Goal: Task Accomplishment & Management: Manage account settings

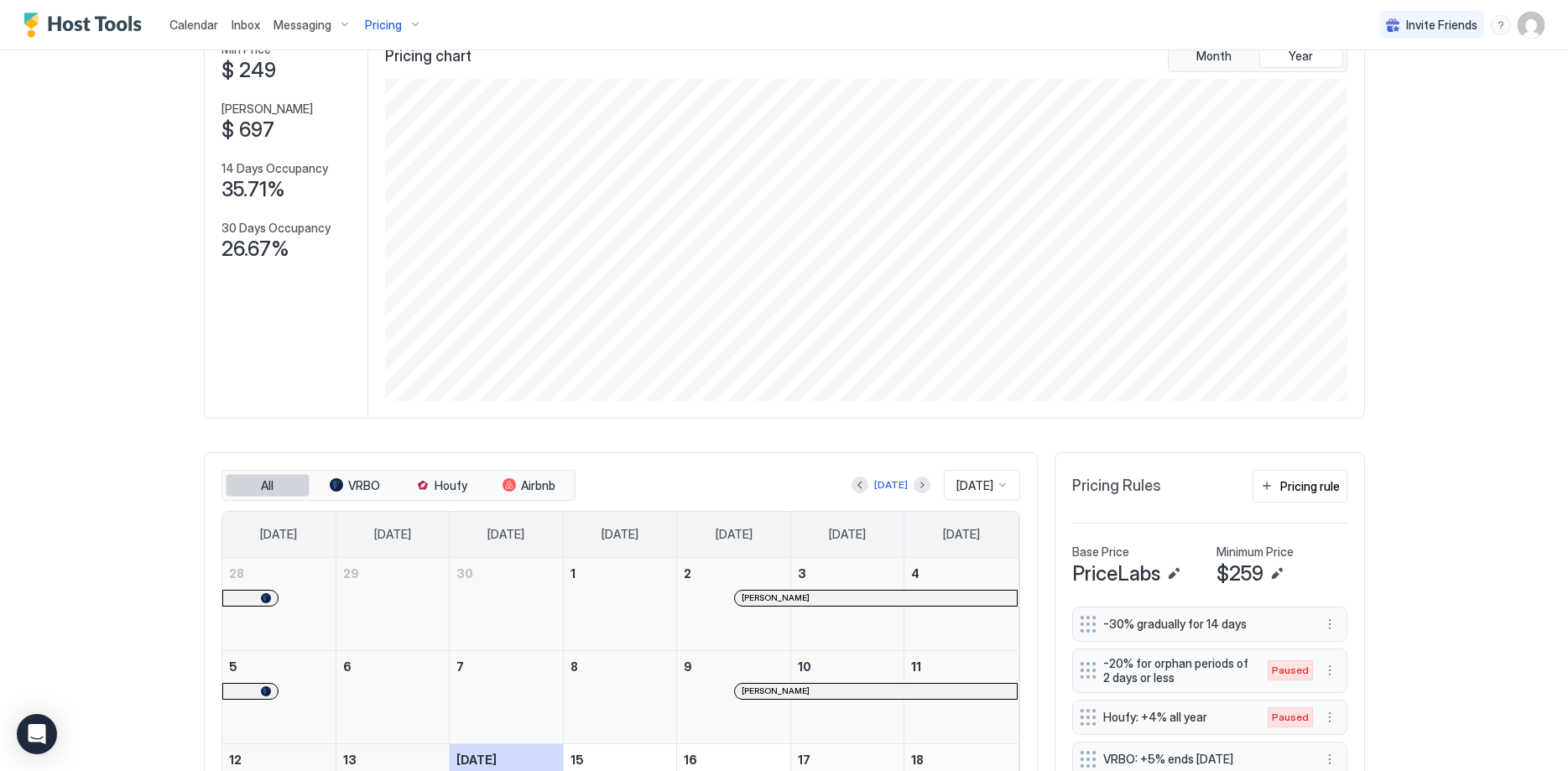
scroll to position [257, 0]
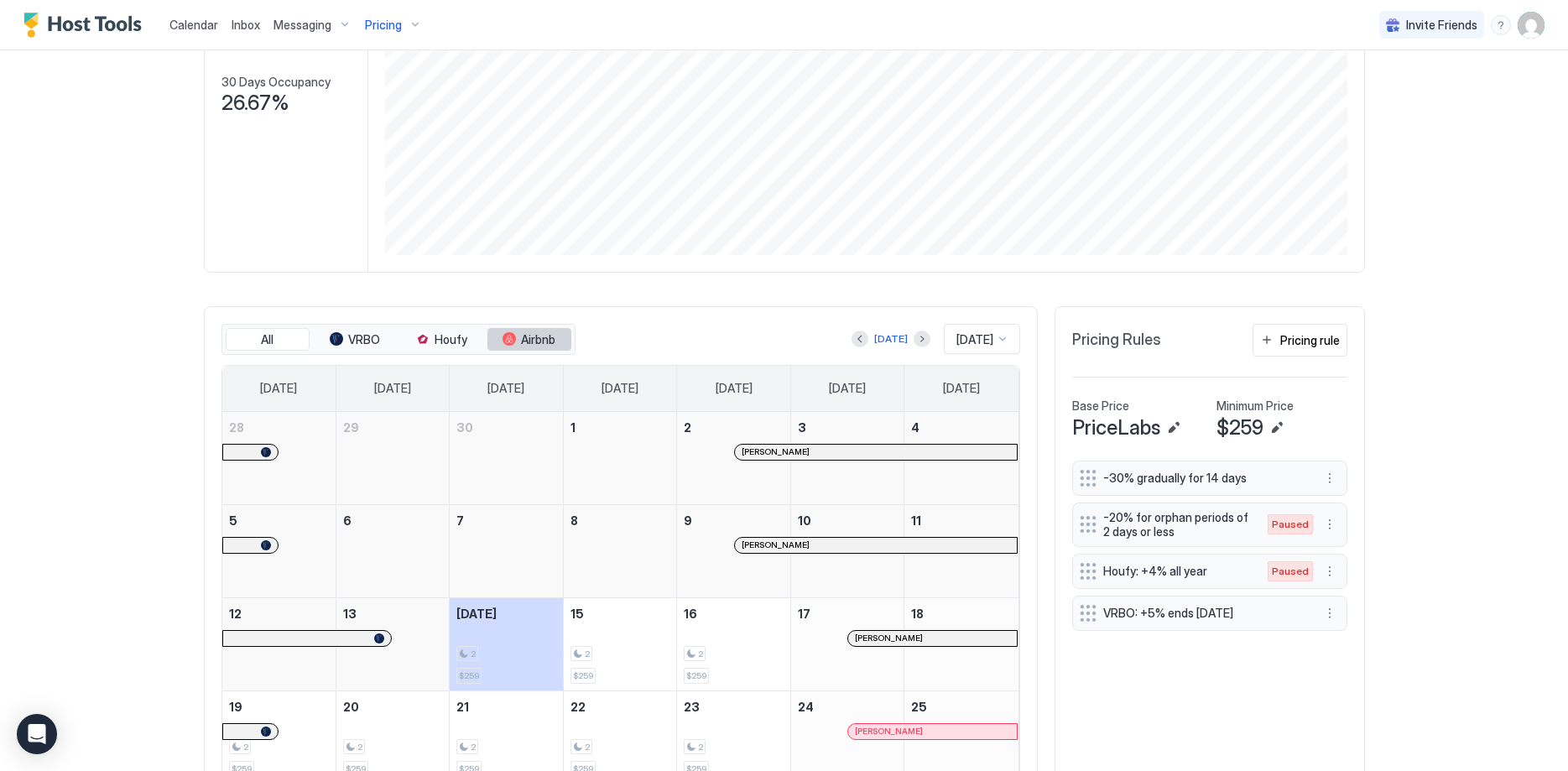
click at [523, 336] on span "Airbnb" at bounding box center [538, 340] width 34 height 16
click at [548, 336] on span "Airbnb" at bounding box center [538, 340] width 34 height 16
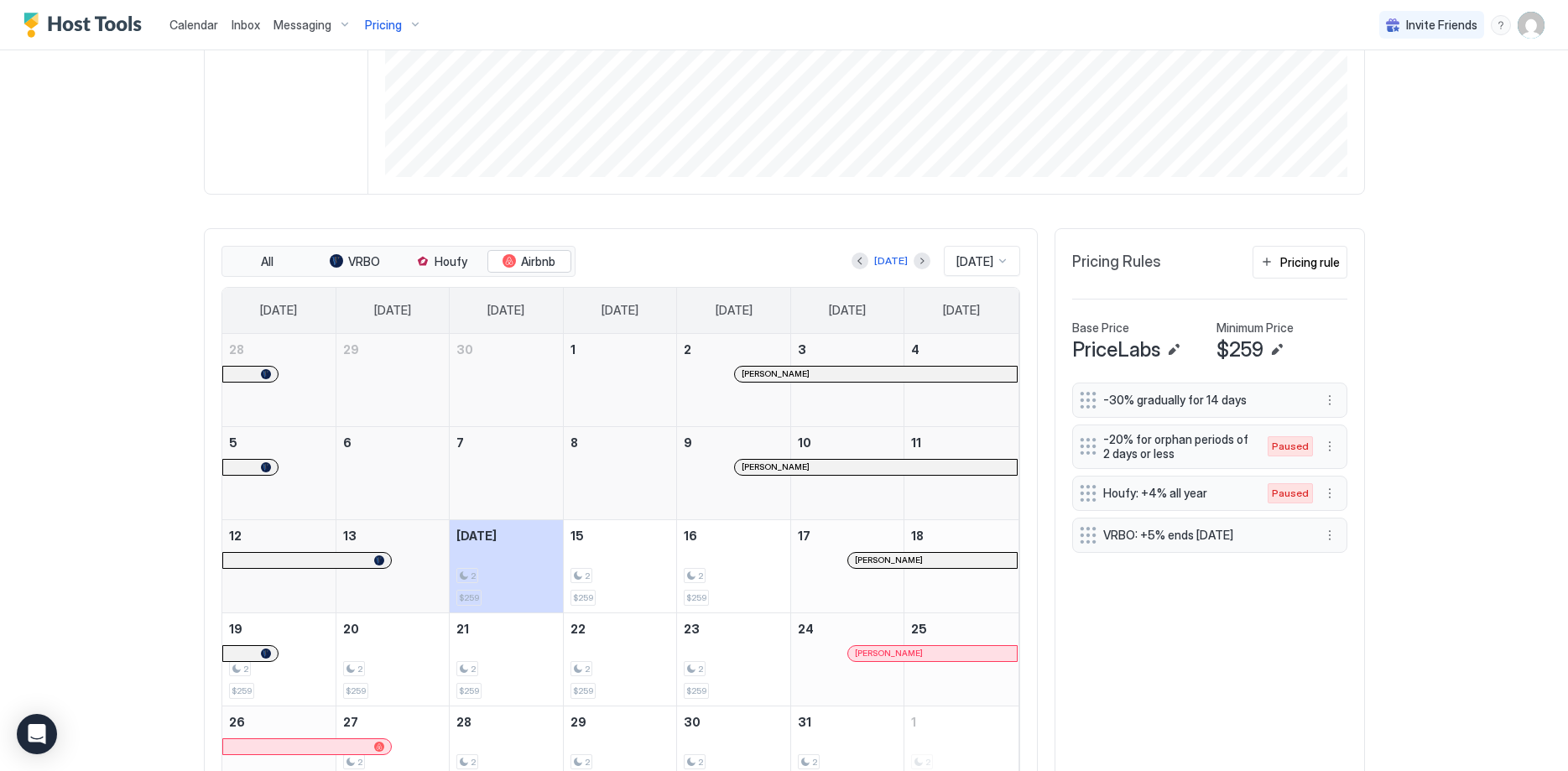
scroll to position [258, 0]
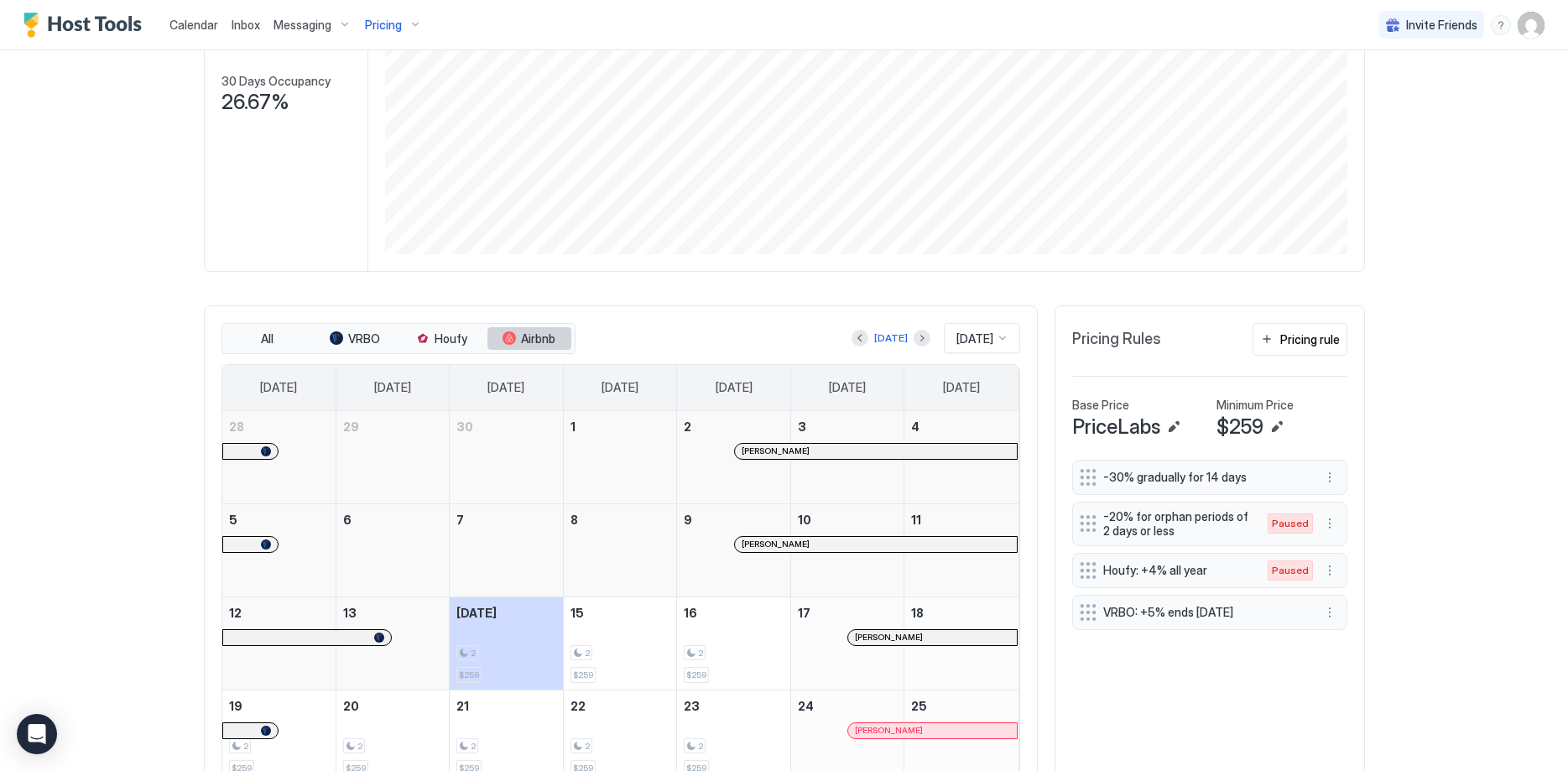
click at [535, 341] on span "Airbnb" at bounding box center [538, 339] width 34 height 16
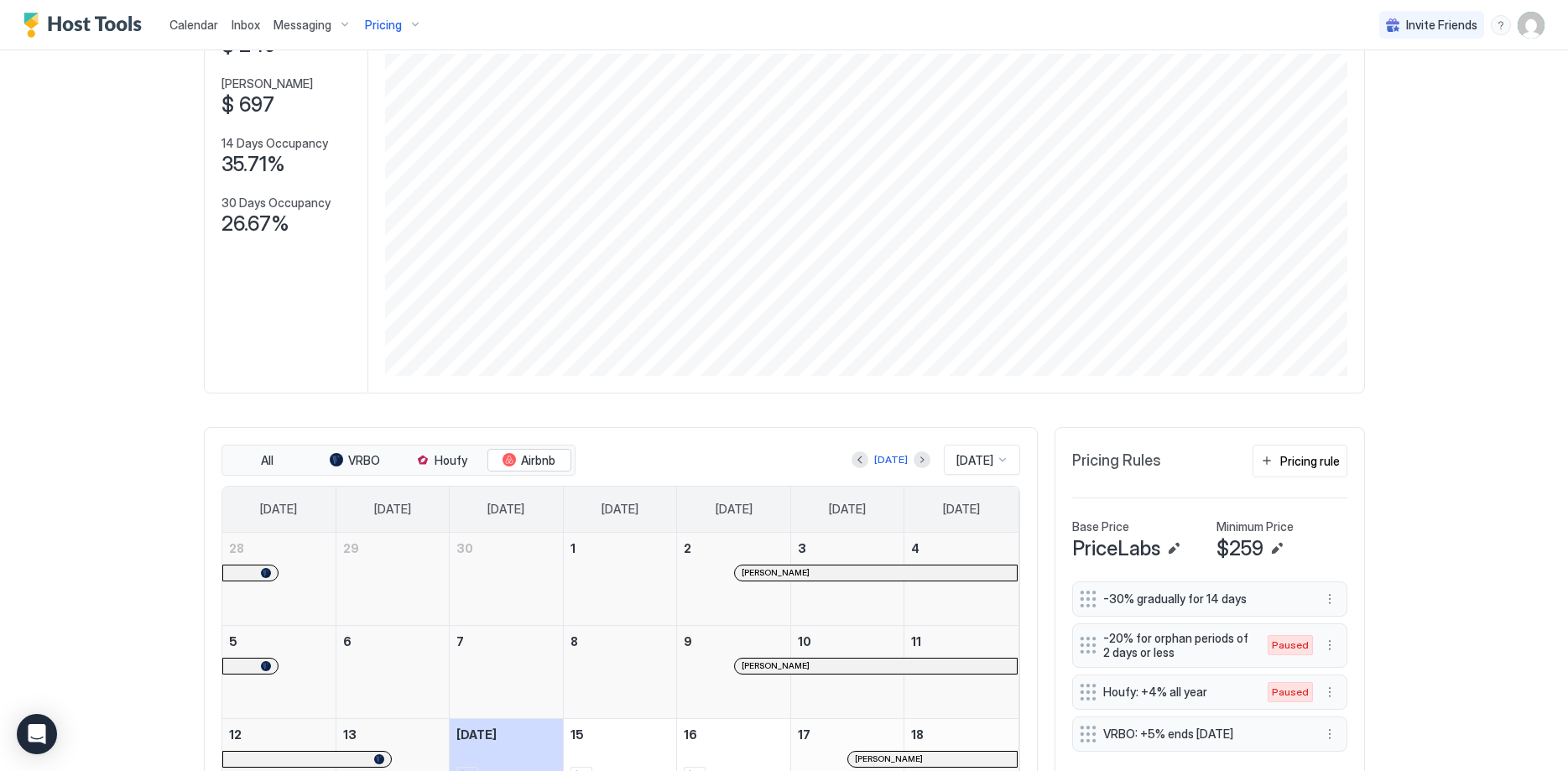
scroll to position [1, 0]
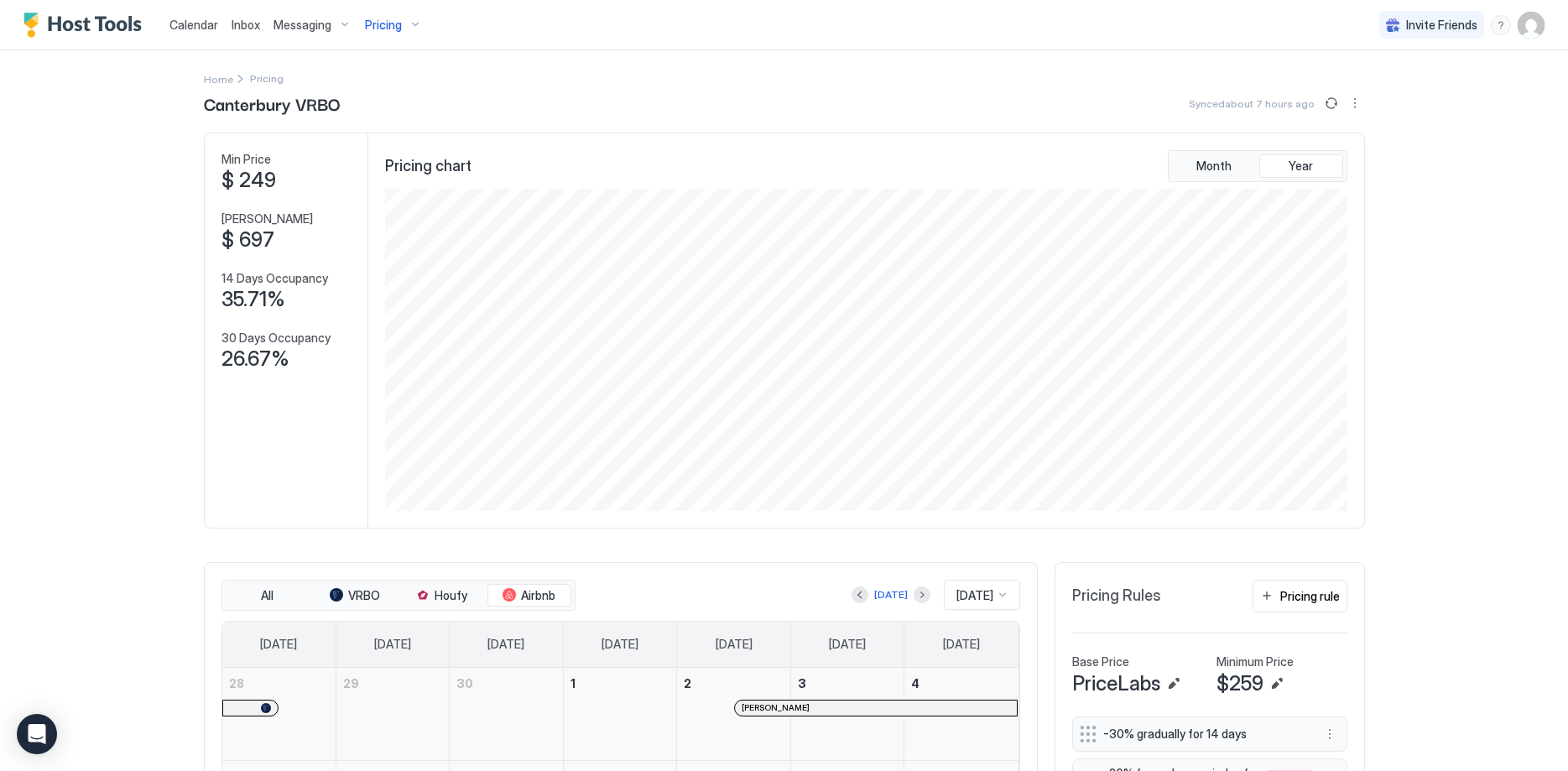
click at [1539, 21] on img "User profile" at bounding box center [1531, 25] width 27 height 27
click at [1381, 88] on span "Settings" at bounding box center [1379, 94] width 46 height 16
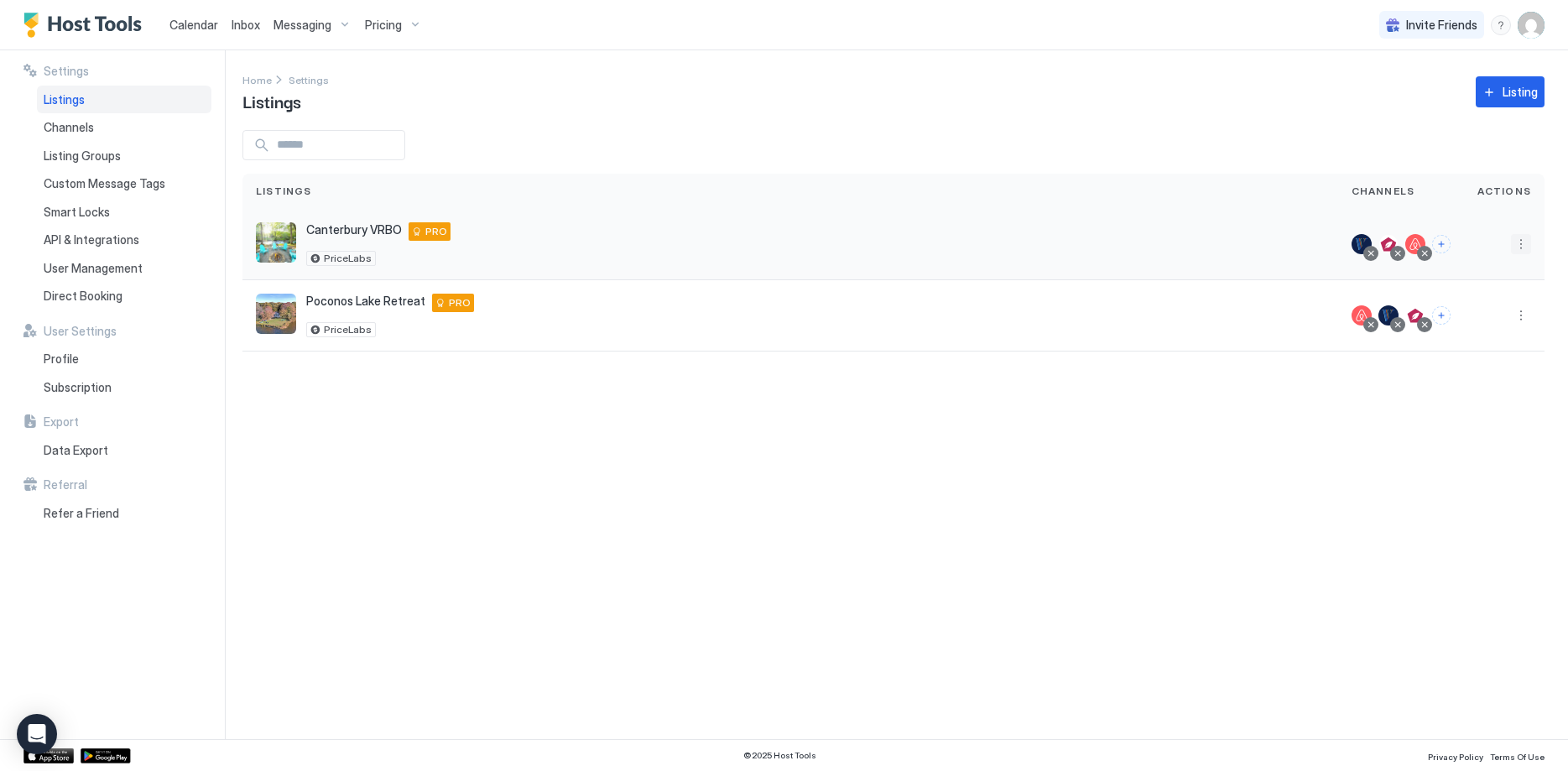
click at [1523, 243] on button "More options" at bounding box center [1520, 244] width 20 height 20
click at [1466, 315] on div "Listing Settings" at bounding box center [1478, 323] width 115 height 27
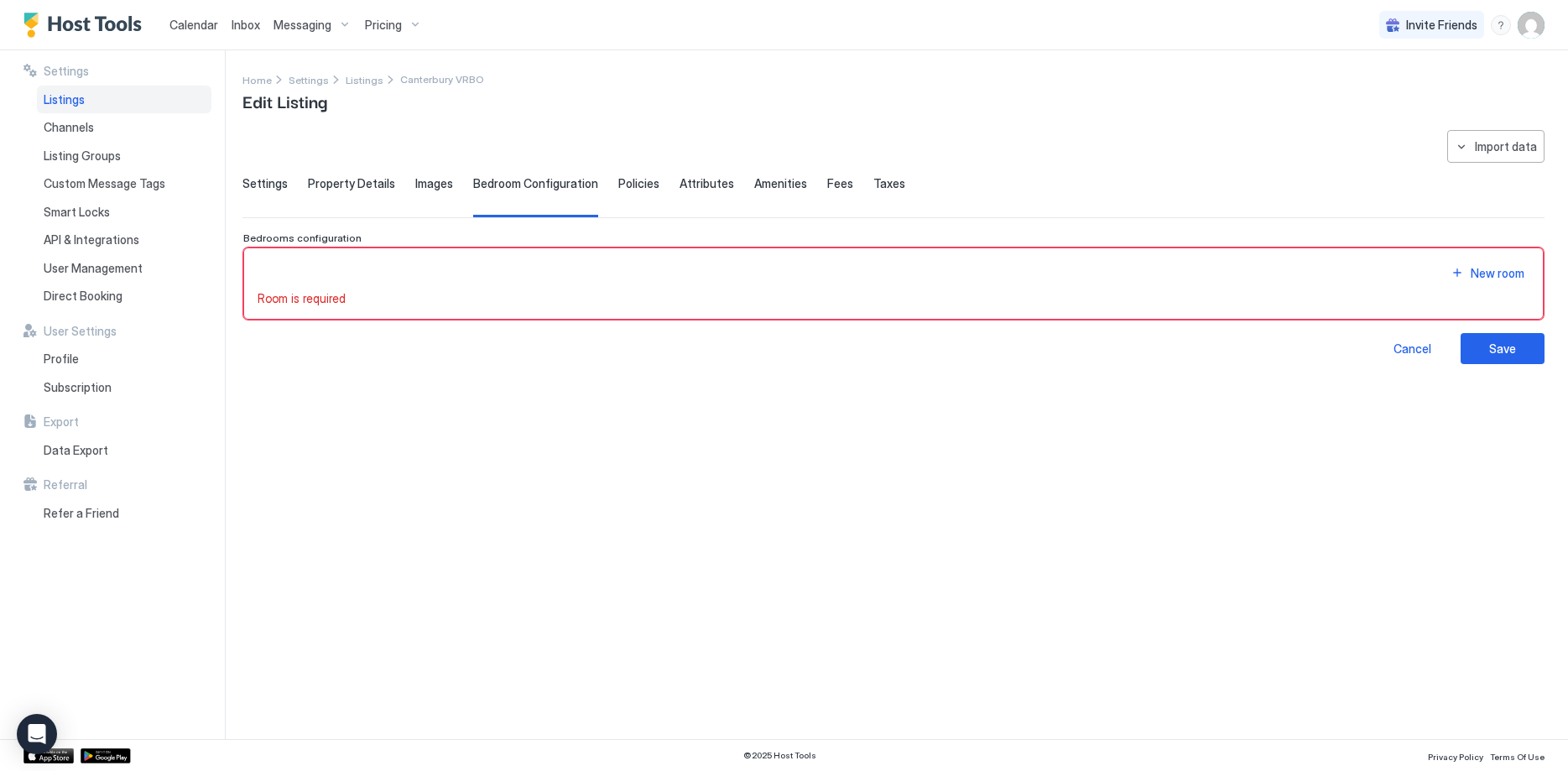
click at [827, 179] on span "Fees" at bounding box center [840, 184] width 26 height 16
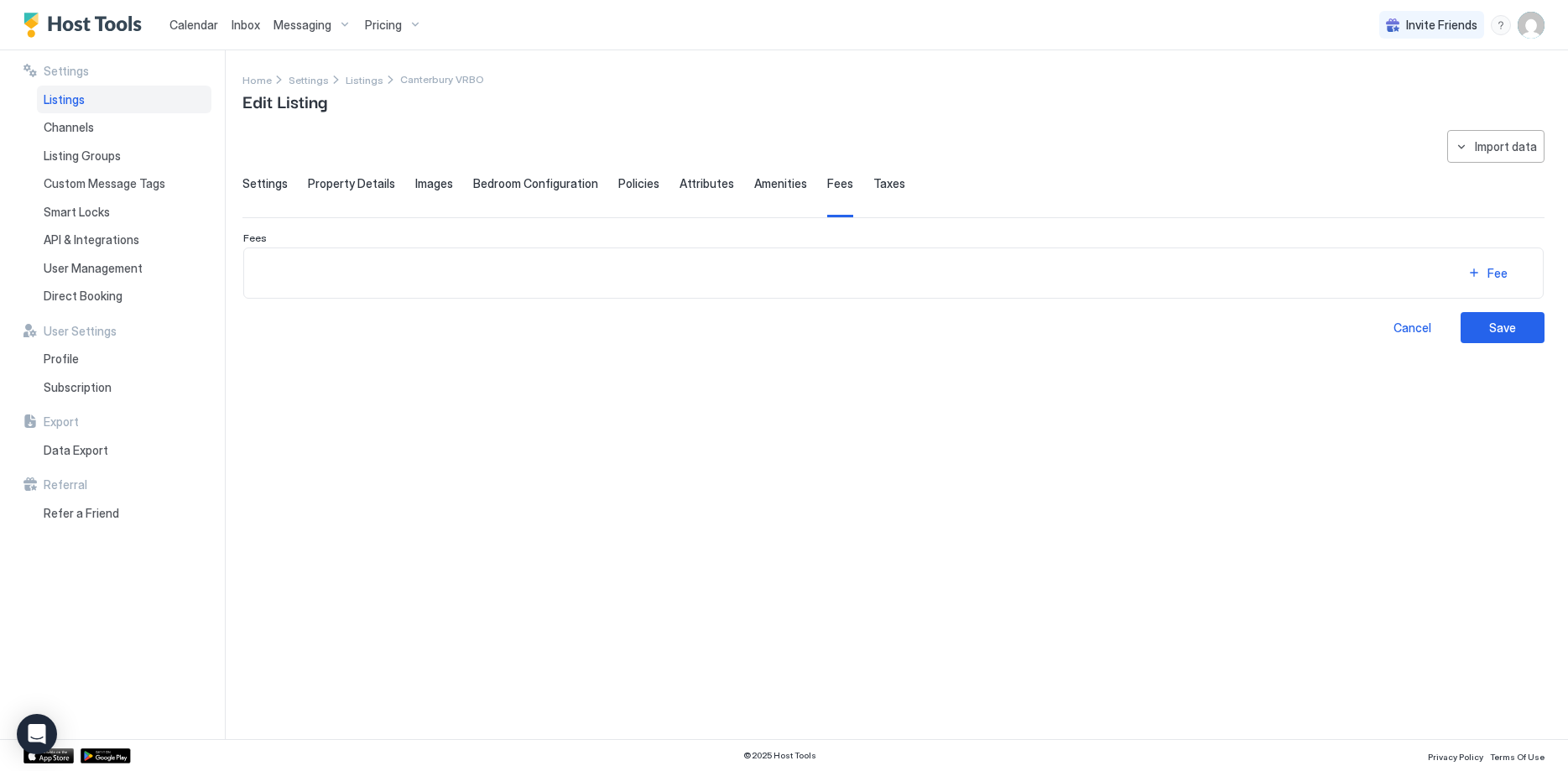
click at [873, 183] on span "Taxes" at bounding box center [889, 184] width 32 height 16
click at [775, 180] on span "Amenities" at bounding box center [781, 184] width 52 height 16
click at [702, 183] on span "Attributes" at bounding box center [707, 184] width 54 height 16
click at [621, 184] on span "Policies" at bounding box center [639, 184] width 41 height 16
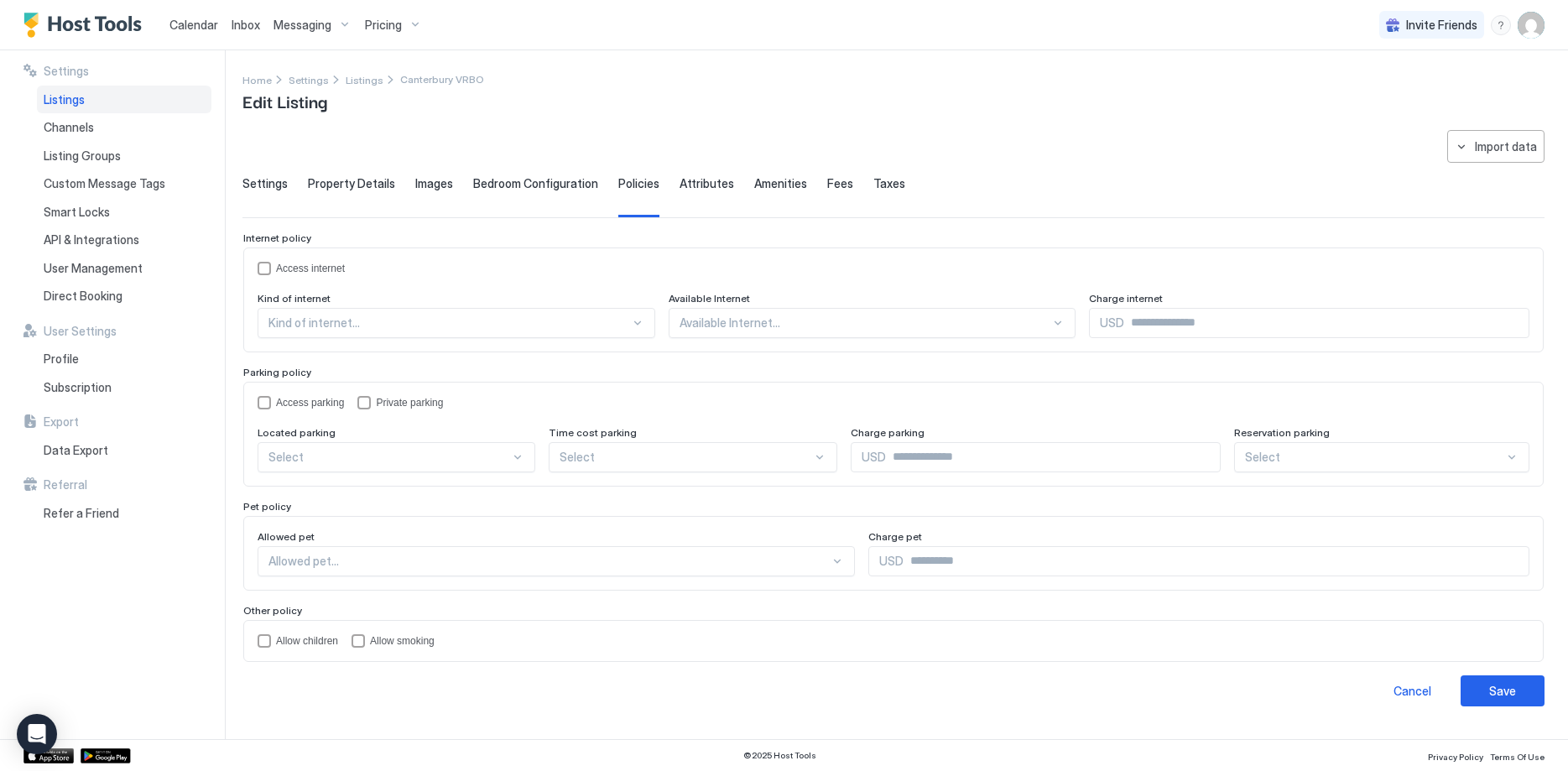
click at [827, 179] on span "Fees" at bounding box center [840, 184] width 26 height 16
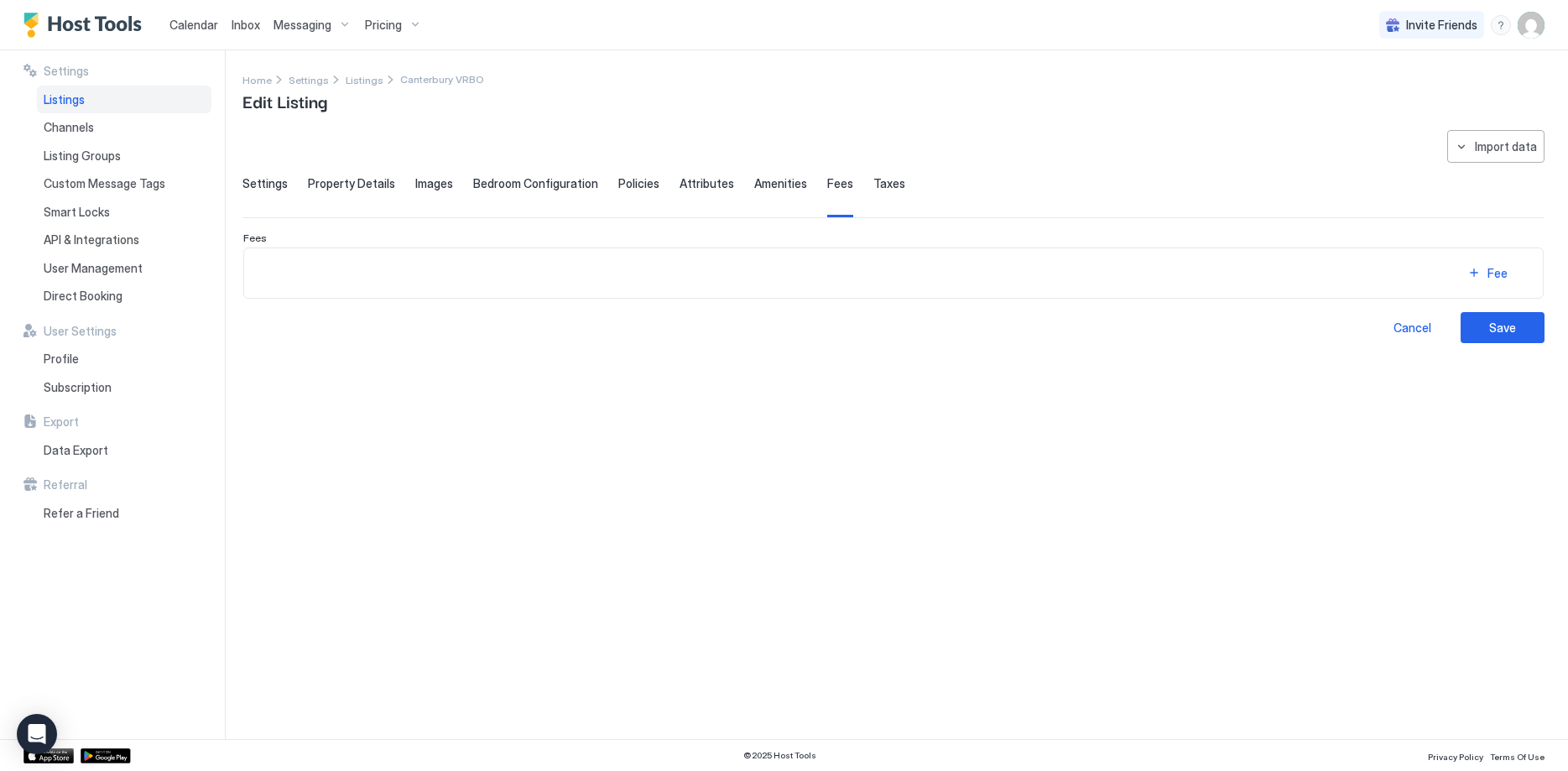
click at [762, 187] on span "Amenities" at bounding box center [781, 184] width 52 height 16
click at [685, 183] on span "Attributes" at bounding box center [707, 184] width 54 height 16
click at [639, 186] on span "Policies" at bounding box center [639, 184] width 41 height 16
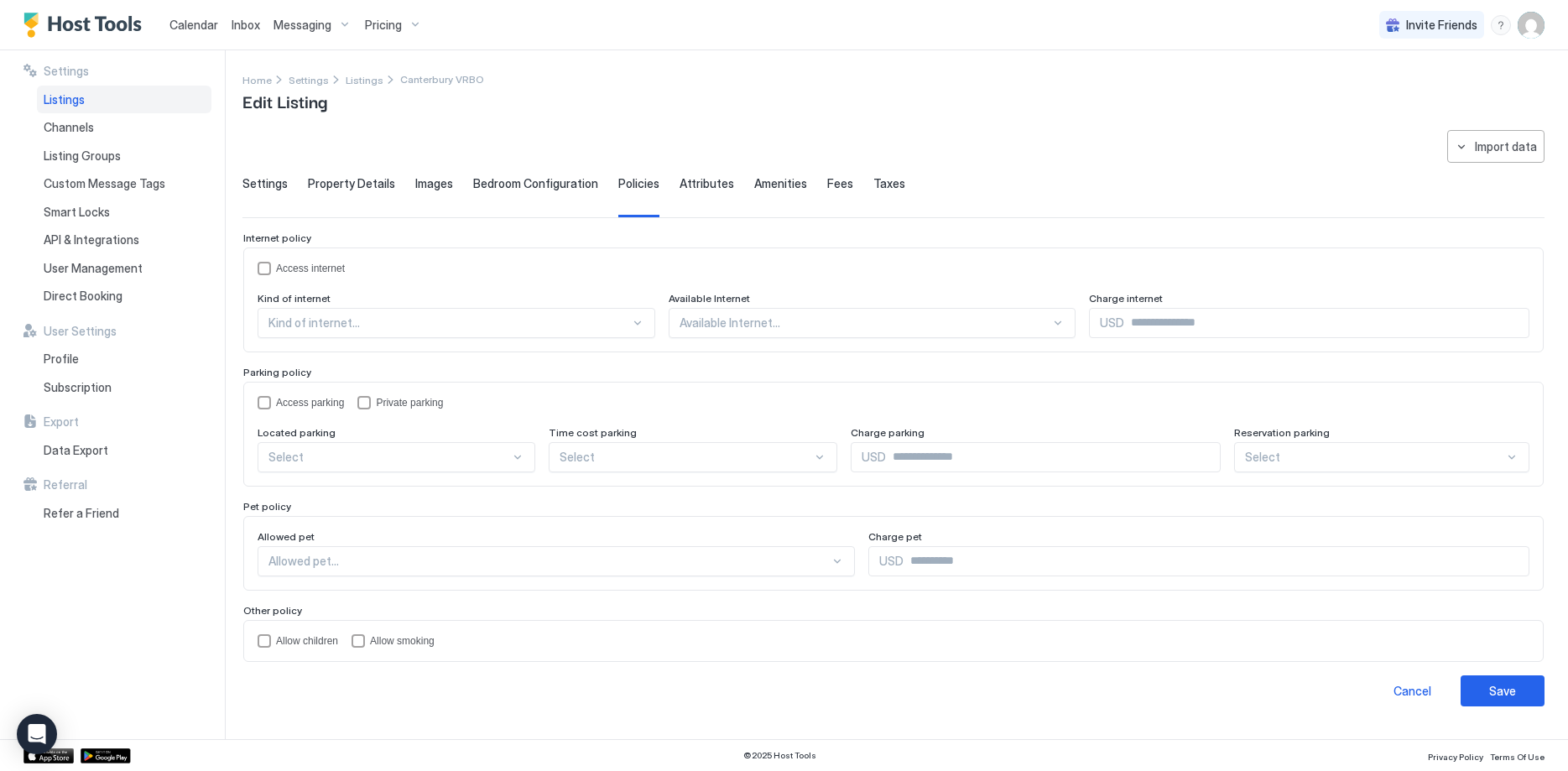
click at [272, 181] on span "Settings" at bounding box center [264, 184] width 46 height 16
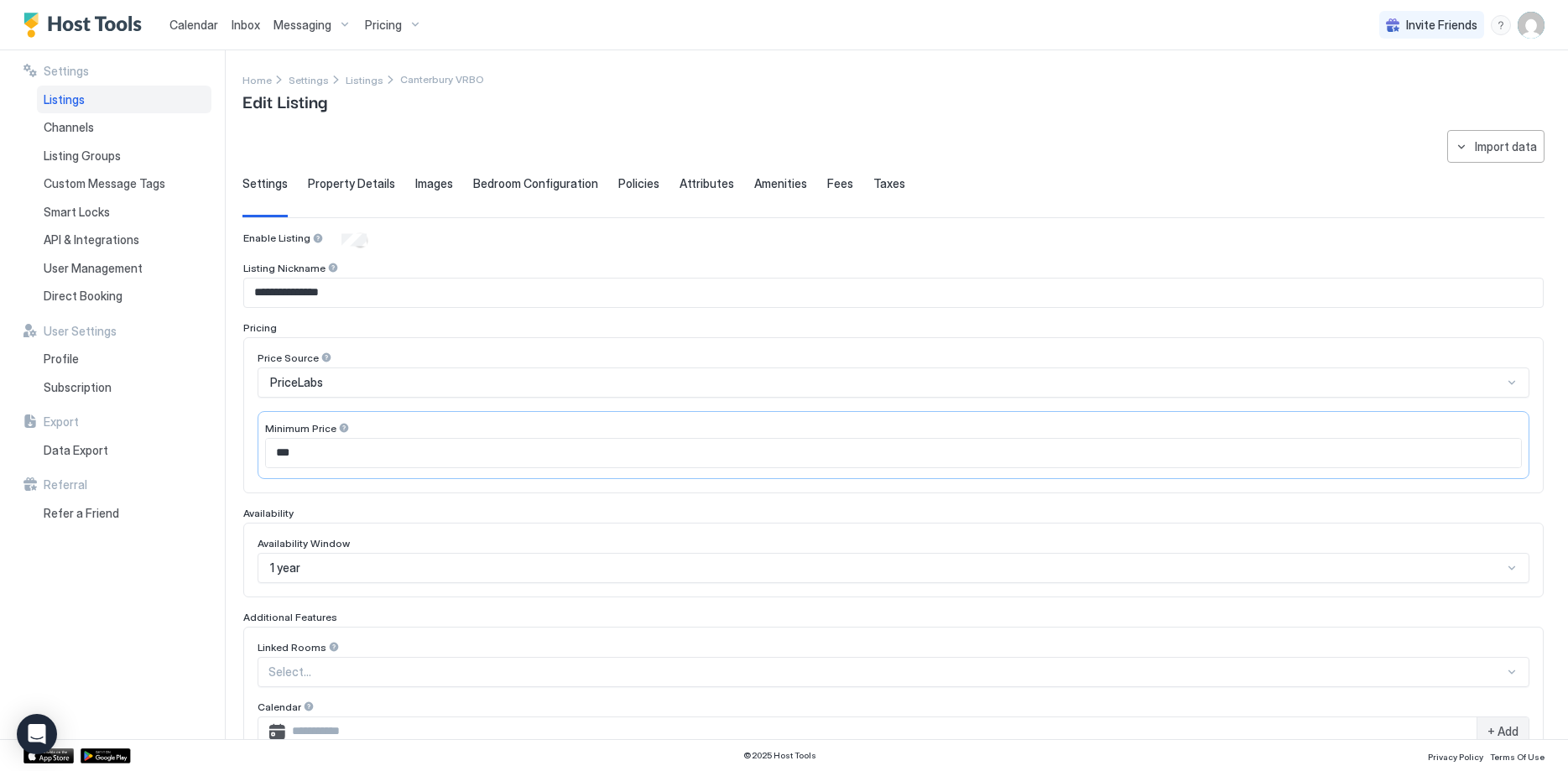
click at [381, 186] on span "Property Details" at bounding box center [352, 184] width 87 height 16
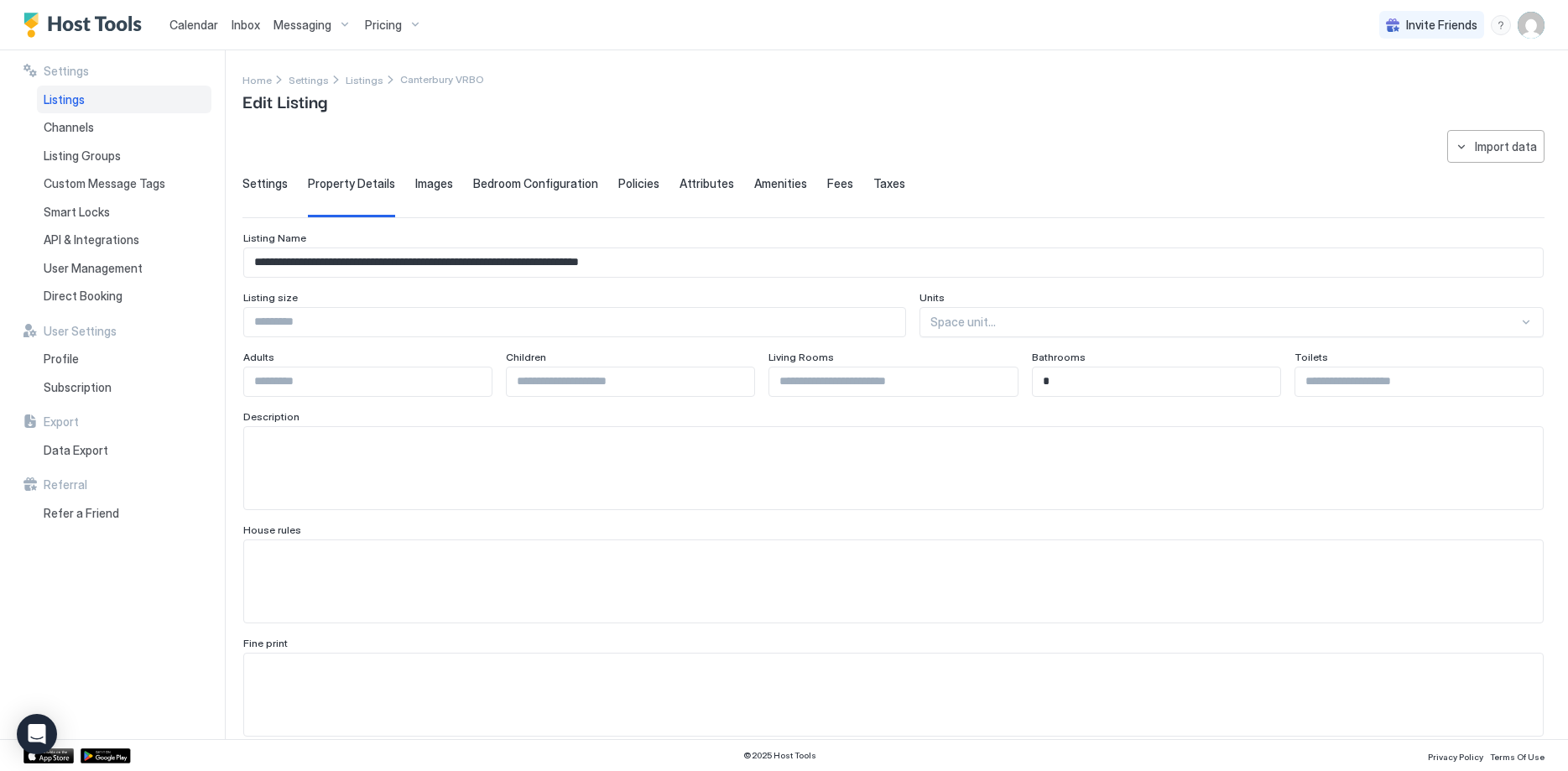
click at [873, 180] on span "Taxes" at bounding box center [889, 184] width 32 height 16
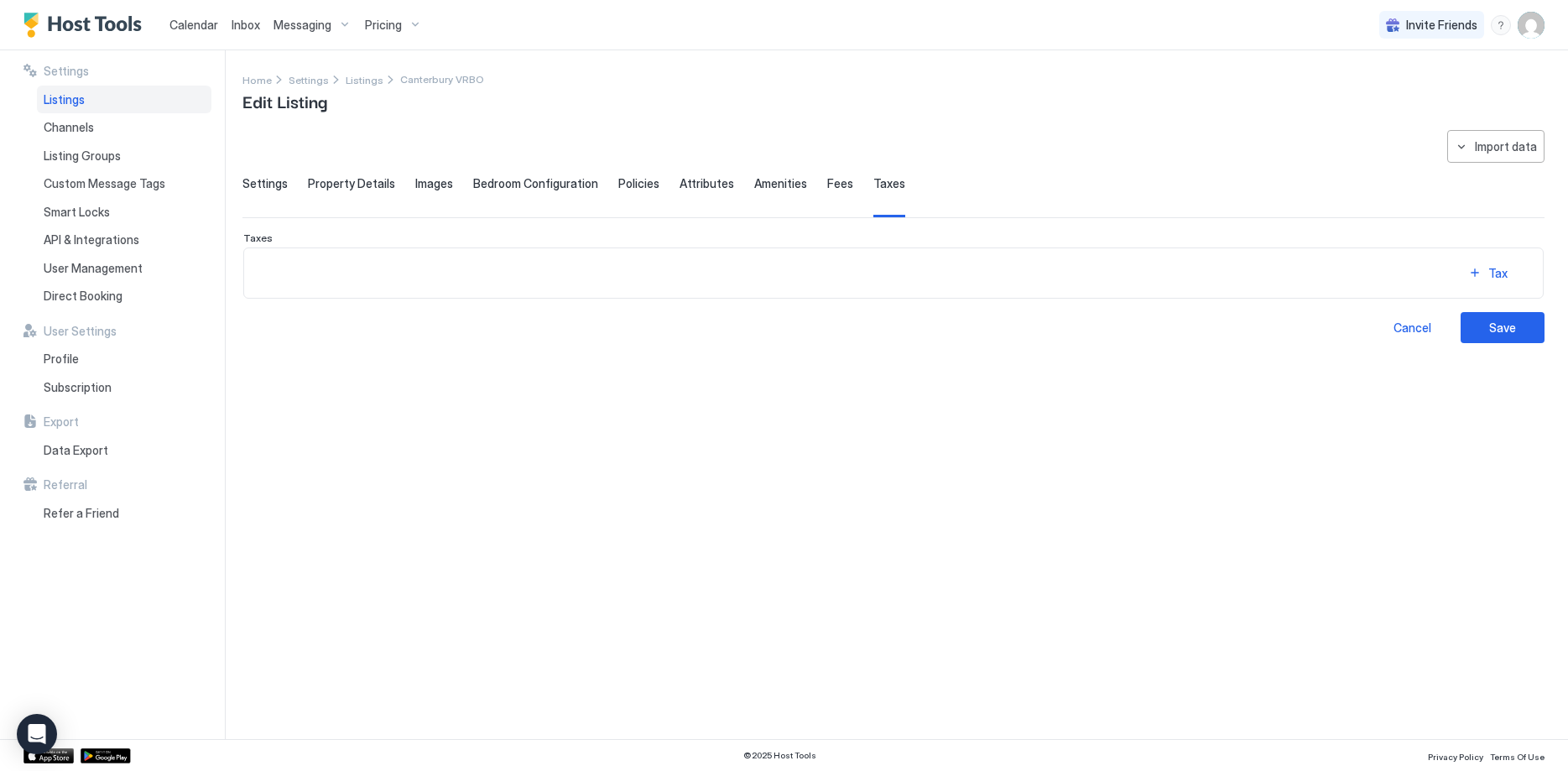
click at [827, 183] on span "Fees" at bounding box center [840, 184] width 26 height 16
click at [760, 182] on span "Amenities" at bounding box center [781, 184] width 52 height 16
click at [689, 184] on span "Attributes" at bounding box center [707, 184] width 54 height 16
click at [631, 180] on span "Policies" at bounding box center [639, 184] width 41 height 16
